Goal: Task Accomplishment & Management: Complete application form

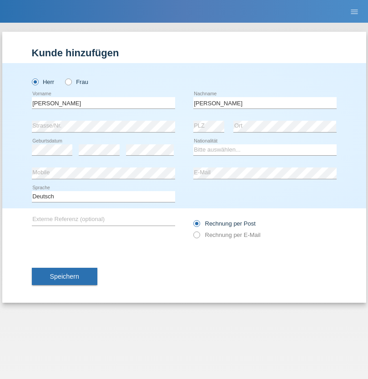
type input "Mohamed"
select select "SY"
select select "C"
select select "21"
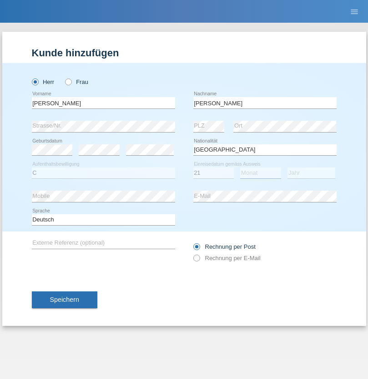
select select "12"
select select "2013"
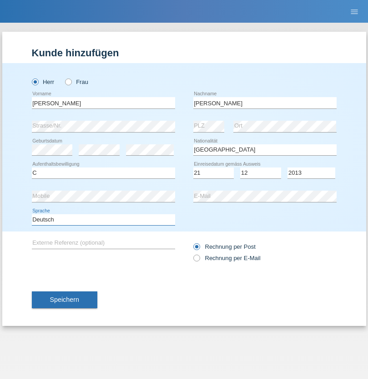
select select "en"
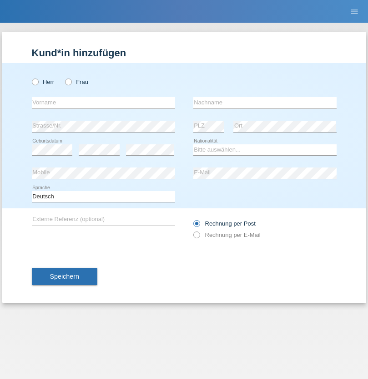
radio input "true"
click at [103, 103] on input "text" at bounding box center [103, 102] width 143 height 11
type input "[PERSON_NAME]"
click at [264, 103] on input "text" at bounding box center [264, 102] width 143 height 11
type input "Senn"
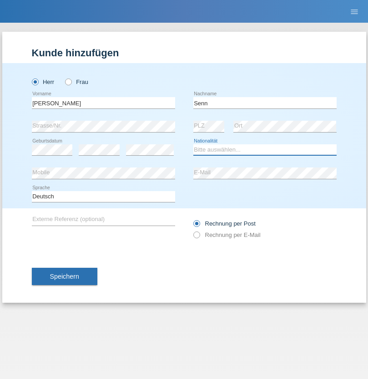
select select "CH"
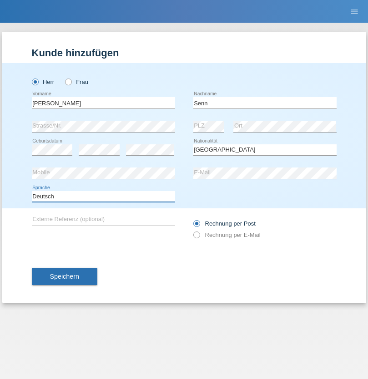
select select "en"
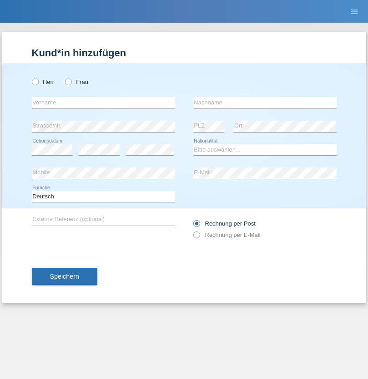
radio input "true"
click at [103, 103] on input "text" at bounding box center [103, 102] width 143 height 11
type input "Petre"
click at [264, 103] on input "text" at bounding box center [264, 102] width 143 height 11
type input "Bujor"
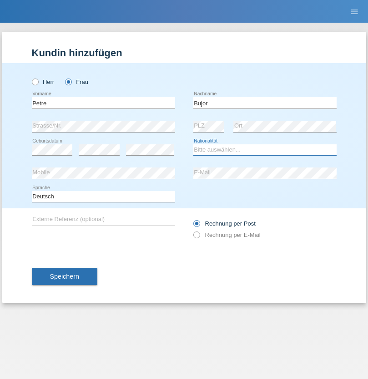
select select "RO"
select select "C"
select select "08"
select select "09"
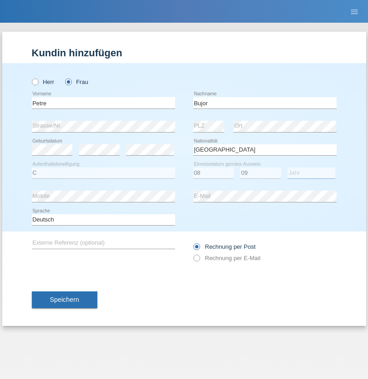
select select "2021"
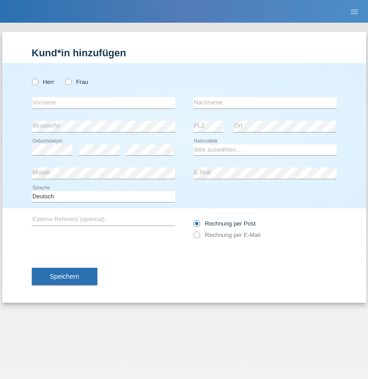
radio input "true"
click at [103, 103] on input "text" at bounding box center [103, 102] width 143 height 11
type input "agnertina"
click at [264, 103] on input "text" at bounding box center [264, 102] width 143 height 11
type input "noshaj"
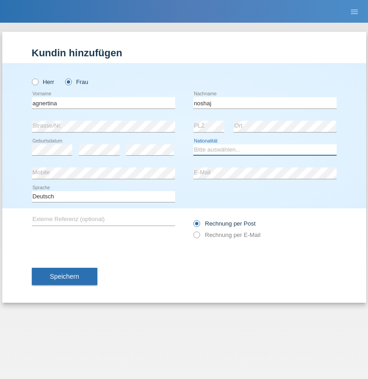
select select "NL"
select select "C"
select select "01"
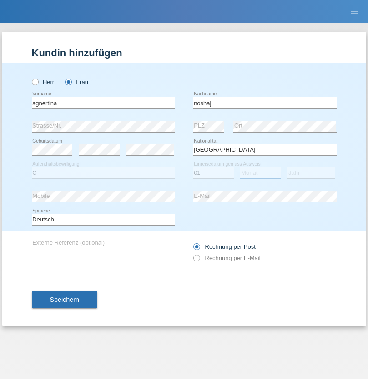
select select "08"
select select "2021"
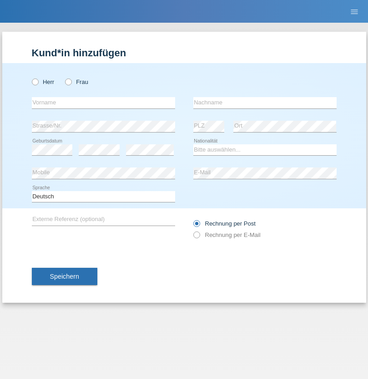
radio input "true"
click at [103, 103] on input "text" at bounding box center [103, 102] width 143 height 11
type input "firat"
click at [264, 103] on input "text" at bounding box center [264, 102] width 143 height 11
type input "kara"
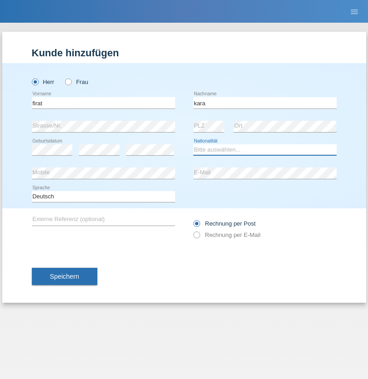
select select "CH"
radio input "true"
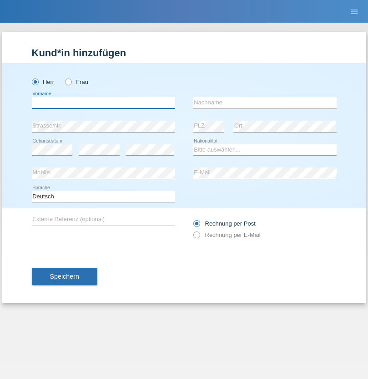
click at [103, 103] on input "text" at bounding box center [103, 102] width 143 height 11
type input "Cristian"
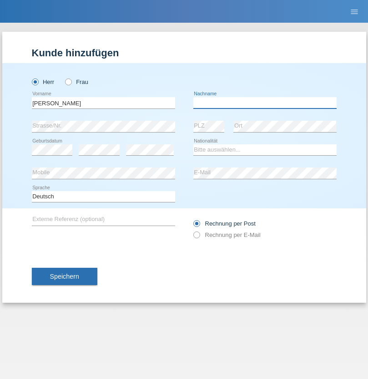
click at [264, 103] on input "text" at bounding box center [264, 102] width 143 height 11
type input "Teeriu"
select select "RO"
select select "C"
select select "08"
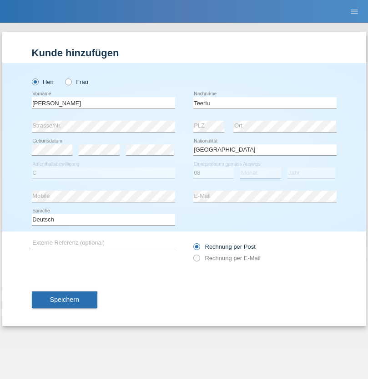
select select "09"
select select "2021"
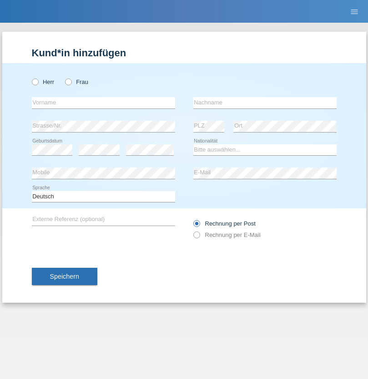
radio input "true"
click at [103, 103] on input "text" at bounding box center [103, 102] width 143 height 11
type input "Rihanna"
click at [264, 103] on input "text" at bounding box center [264, 102] width 143 height 11
type input "Dössegger"
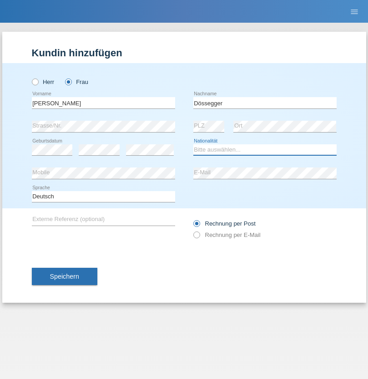
select select "CH"
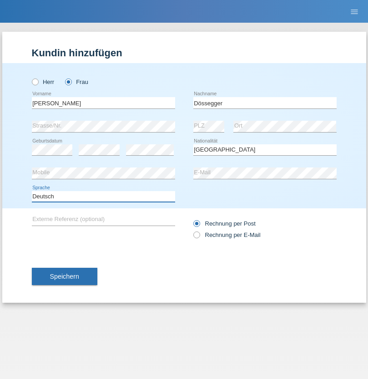
select select "en"
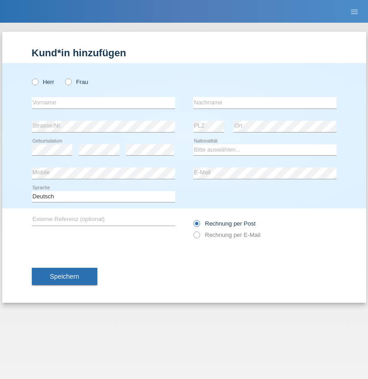
radio input "true"
click at [103, 103] on input "text" at bounding box center [103, 102] width 143 height 11
type input "Senije"
click at [264, 103] on input "text" at bounding box center [264, 102] width 143 height 11
type input "[DEMOGRAPHIC_DATA]"
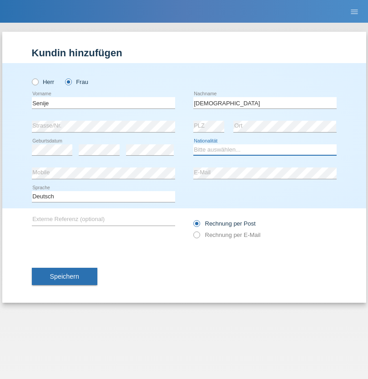
select select "CH"
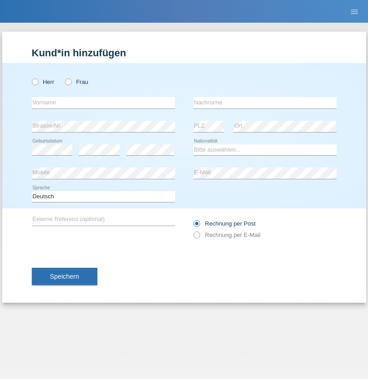
radio input "true"
click at [103, 103] on input "text" at bounding box center [103, 102] width 143 height 11
type input "Andy"
click at [264, 103] on input "text" at bounding box center [264, 102] width 143 height 11
type input "Priestley"
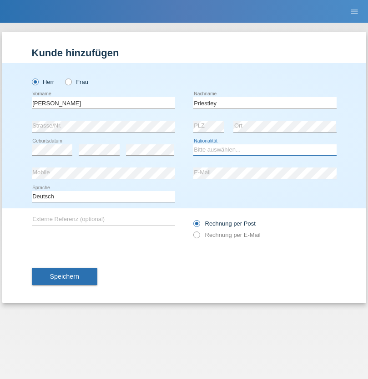
select select "CH"
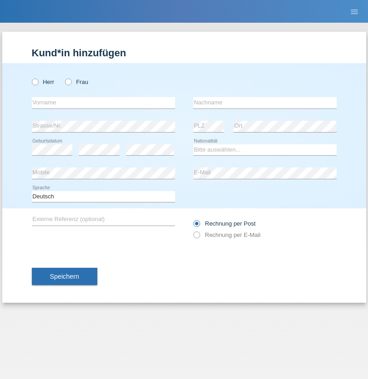
radio input "true"
click at [103, 103] on input "text" at bounding box center [103, 102] width 143 height 11
type input "Francesco"
click at [264, 103] on input "text" at bounding box center [264, 102] width 143 height 11
type input "Fortugno"
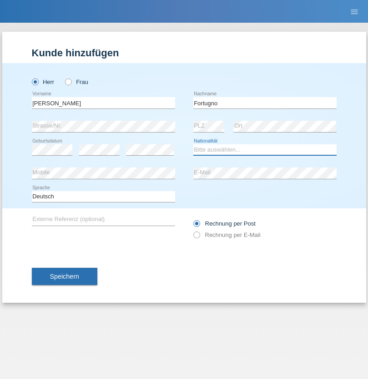
select select "IT"
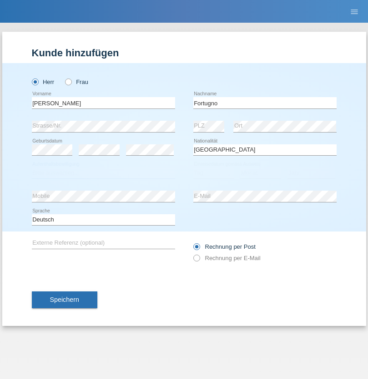
select select "C"
select select "09"
select select "08"
select select "2006"
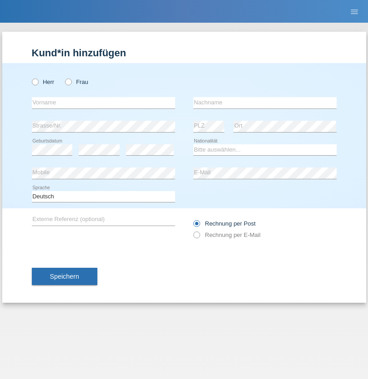
radio input "true"
click at [103, 103] on input "text" at bounding box center [103, 102] width 143 height 11
type input "Farkash"
click at [264, 103] on input "text" at bounding box center [264, 102] width 143 height 11
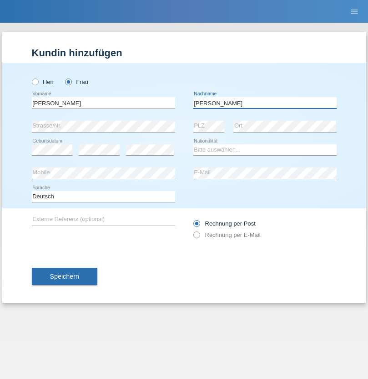
type input "Yolana"
select select "UA"
select select "C"
select select "23"
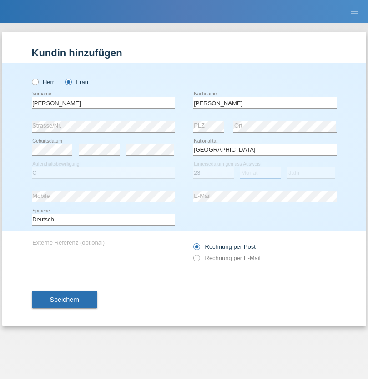
select select "10"
select select "2021"
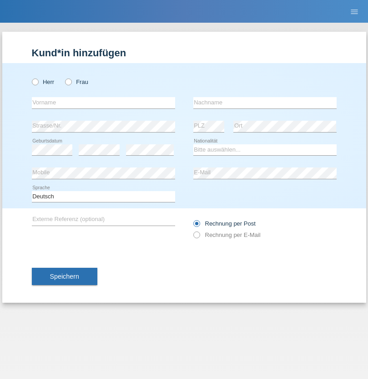
radio input "true"
click at [103, 103] on input "text" at bounding box center [103, 102] width 143 height 11
type input "Nuria"
click at [264, 103] on input "text" at bounding box center [264, 102] width 143 height 11
type input "D'Antino"
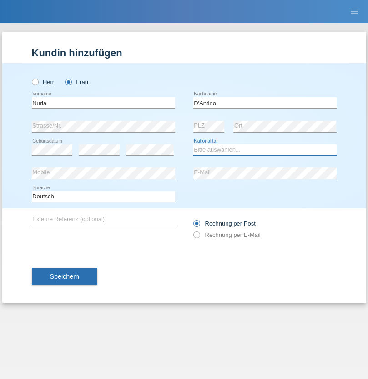
select select "CH"
